Goal: Task Accomplishment & Management: Use online tool/utility

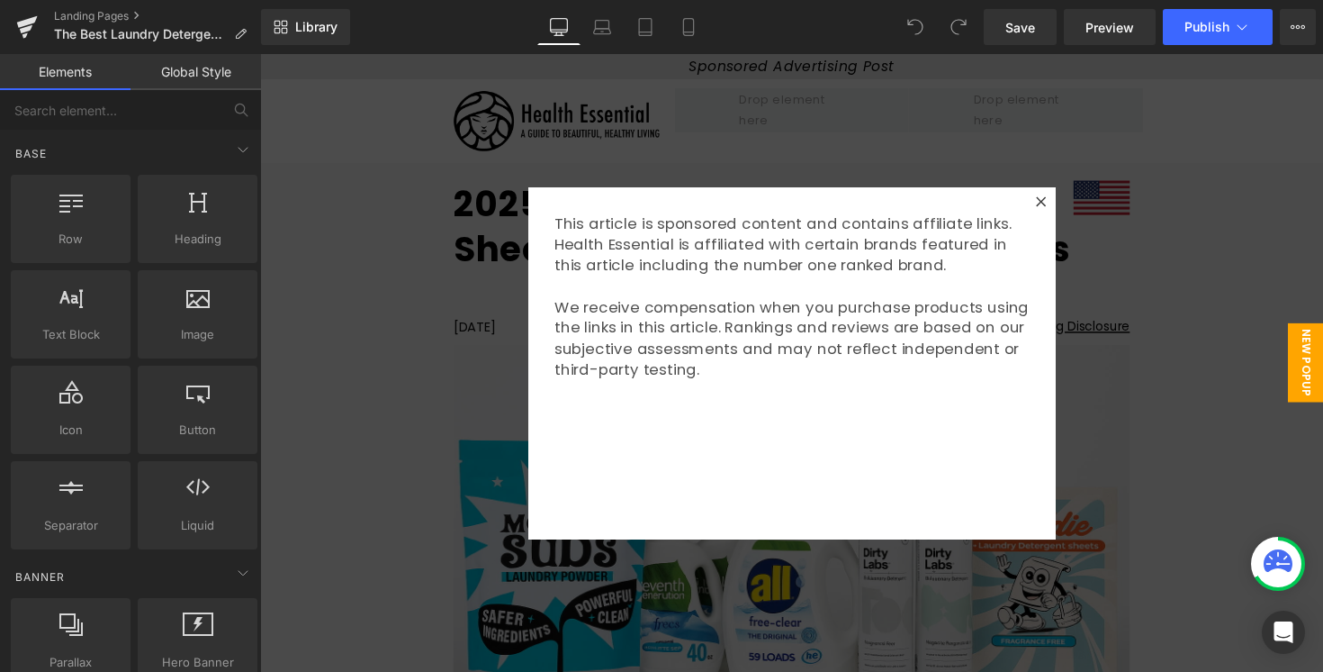
click at [1166, 338] on div at bounding box center [804, 370] width 1089 height 633
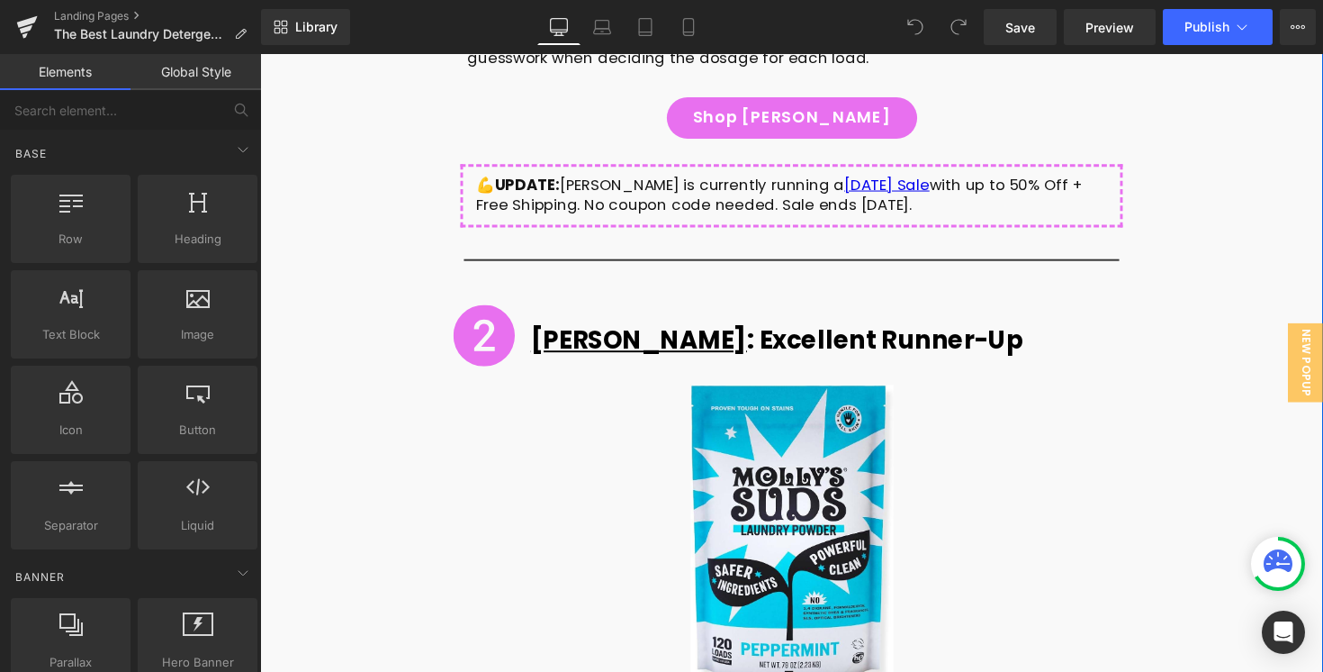
scroll to position [4414, 0]
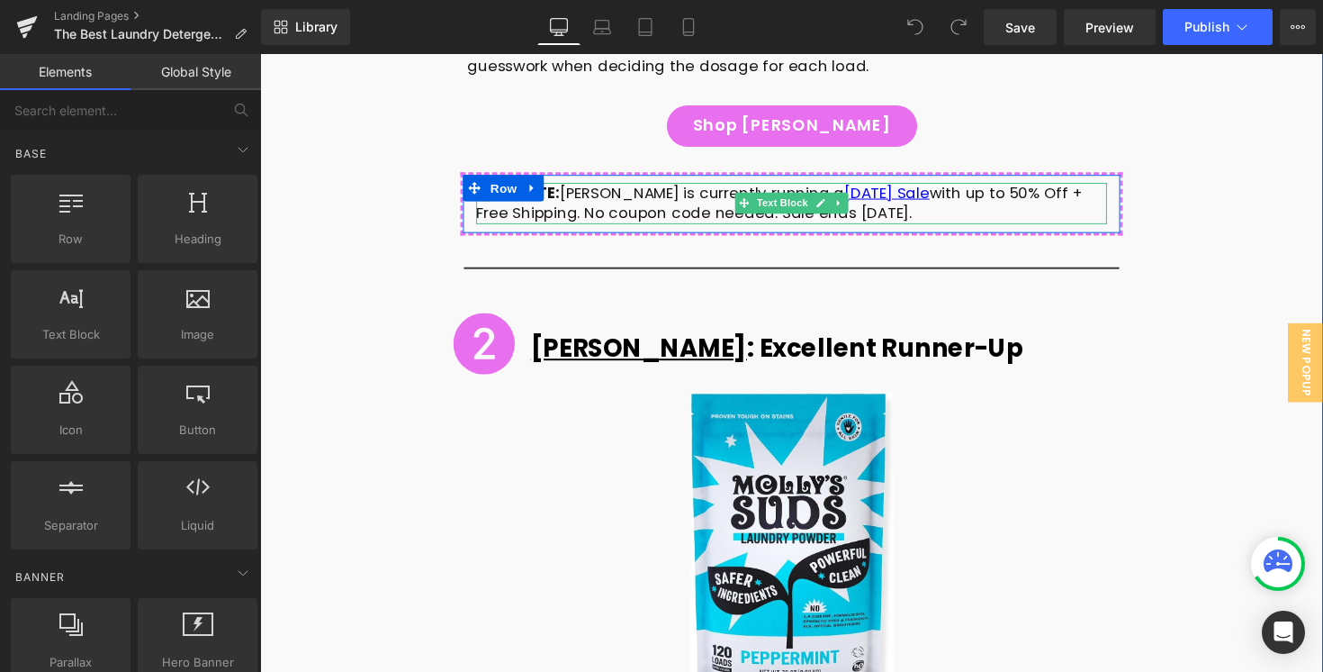
click at [578, 185] on div "💪 UPDATE: [PERSON_NAME] is currently running a [DATE] Sale with up to 50% Off +…" at bounding box center [805, 206] width 646 height 43
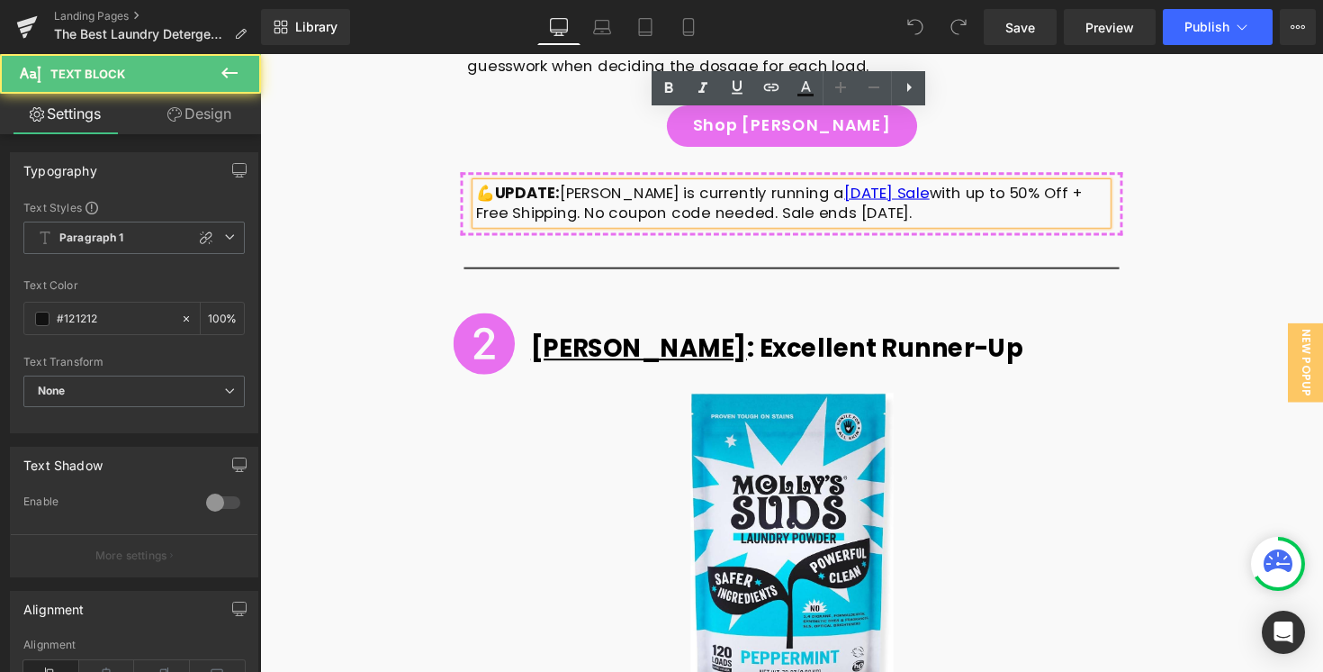
click at [497, 185] on div "💪 UPDATE: [PERSON_NAME] is currently running a [DATE] Sale with up to 50% Off +…" at bounding box center [805, 206] width 646 height 43
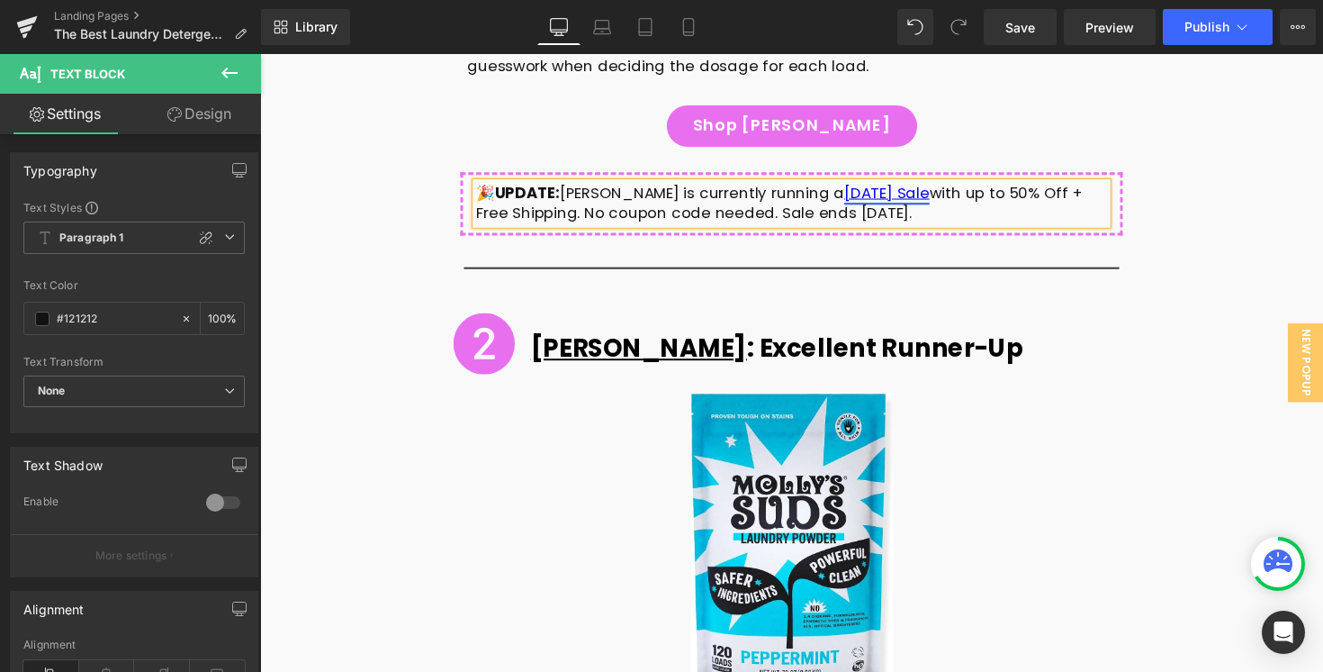
click at [878, 185] on link "[DATE] Sale" at bounding box center [902, 196] width 87 height 22
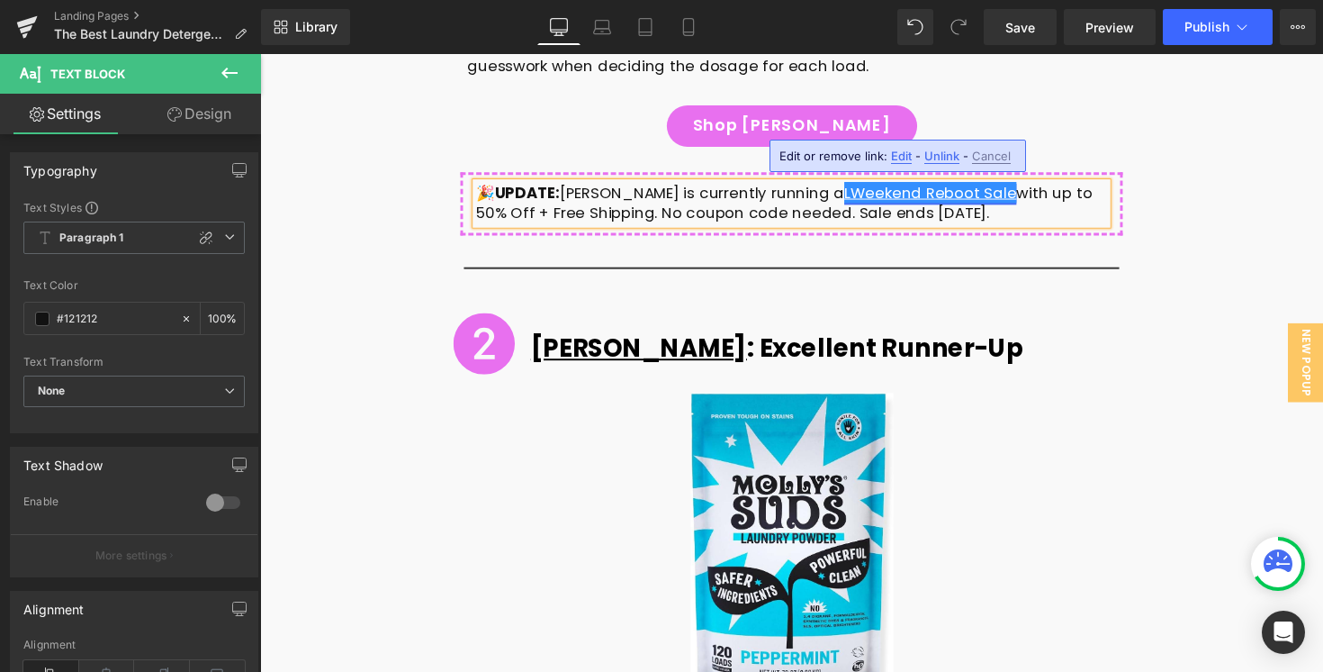
drag, startPoint x: 876, startPoint y: 123, endPoint x: 799, endPoint y: 124, distance: 76.5
click at [859, 185] on link "LWeekend Reboot Sale" at bounding box center [947, 196] width 176 height 22
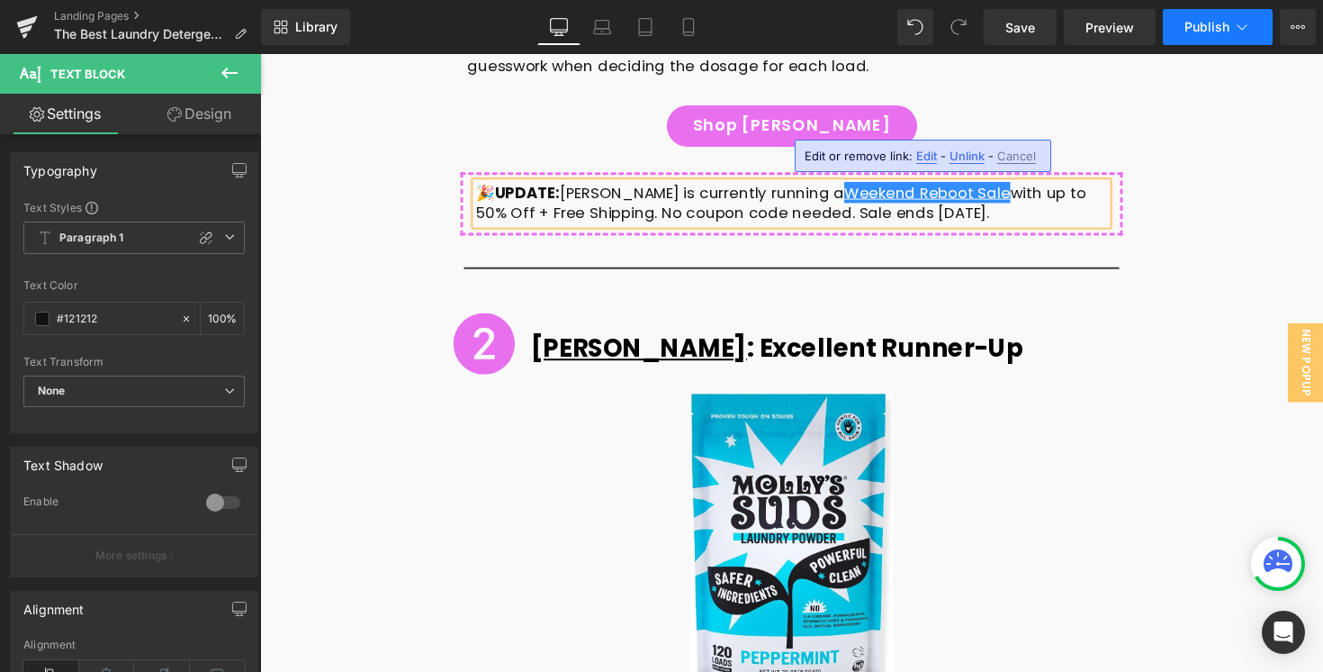
click at [1189, 35] on button "Publish" at bounding box center [1218, 27] width 110 height 36
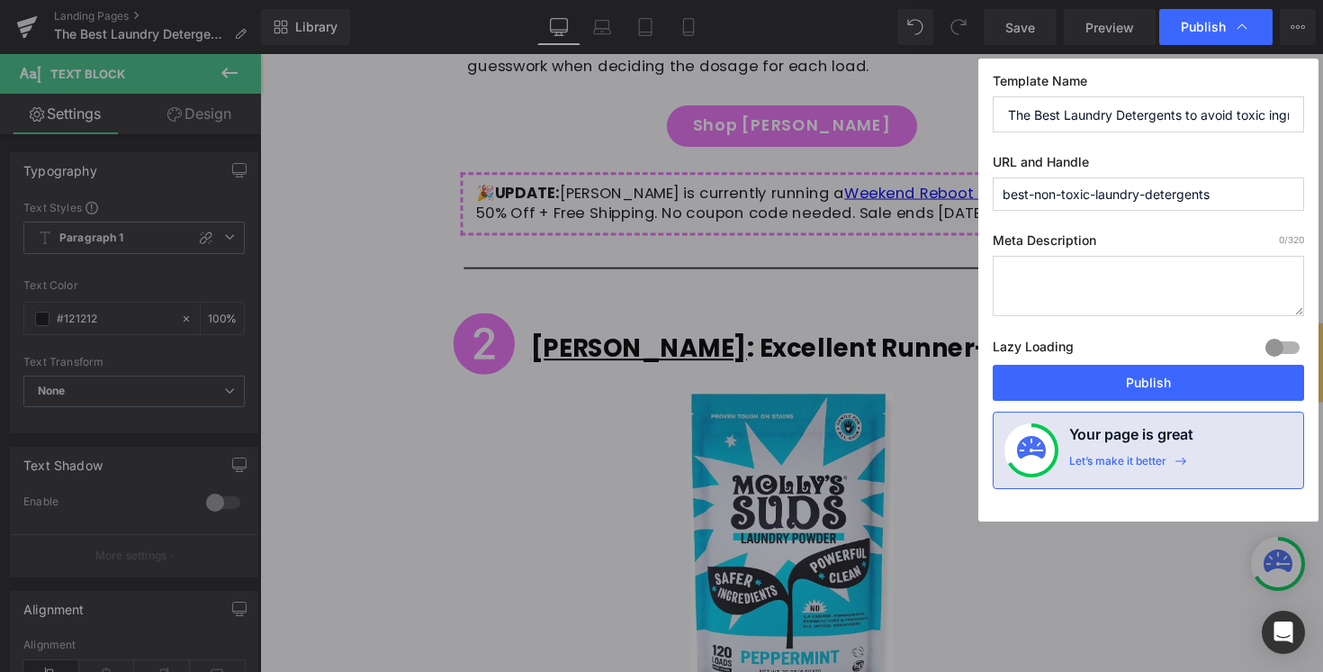
click at [1051, 404] on div "Template Name The Best Laundry Detergents to avoid toxic ingredients URL and Ha…" at bounding box center [1149, 290] width 340 height 463
click at [1019, 390] on button "Publish" at bounding box center [1148, 383] width 311 height 36
